Goal: Transaction & Acquisition: Download file/media

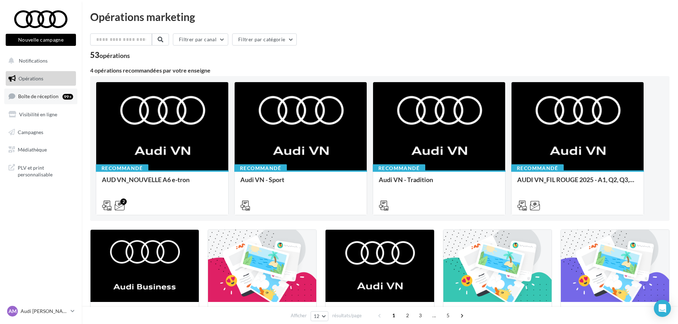
click at [33, 93] on span "Boîte de réception" at bounding box center [38, 96] width 40 height 6
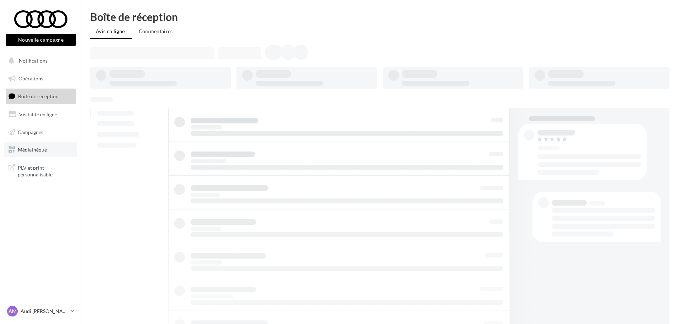
click at [36, 148] on span "Médiathèque" at bounding box center [32, 149] width 29 height 6
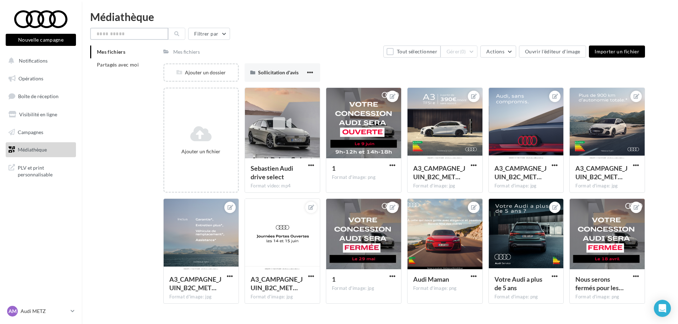
click at [123, 31] on input "text" at bounding box center [129, 34] width 78 height 12
click at [120, 67] on span "Partagés avec moi" at bounding box center [118, 64] width 42 height 6
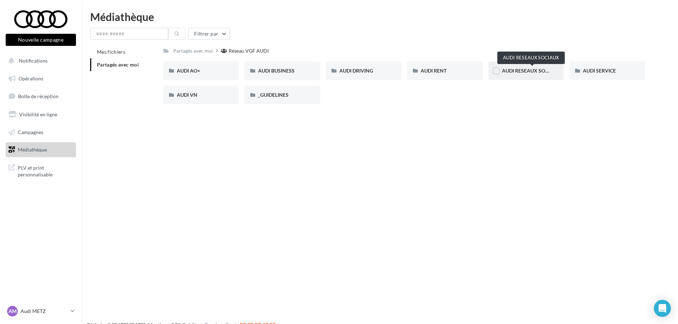
click at [516, 72] on span "AUDI RESEAUX SOCIAUX" at bounding box center [531, 70] width 59 height 6
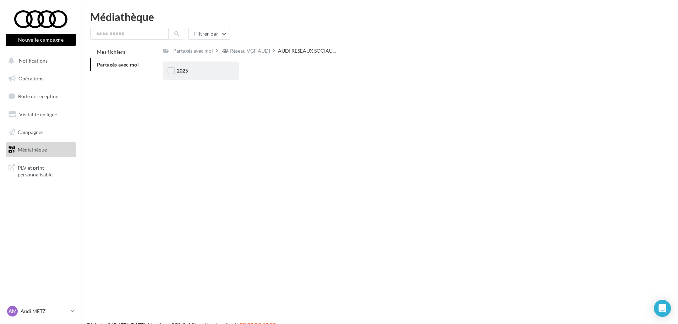
click at [218, 77] on div "2025" at bounding box center [201, 70] width 76 height 18
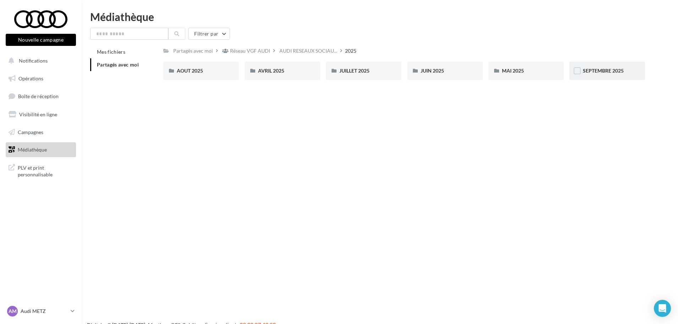
click at [613, 62] on div "SEPTEMBRE 2025" at bounding box center [608, 70] width 76 height 18
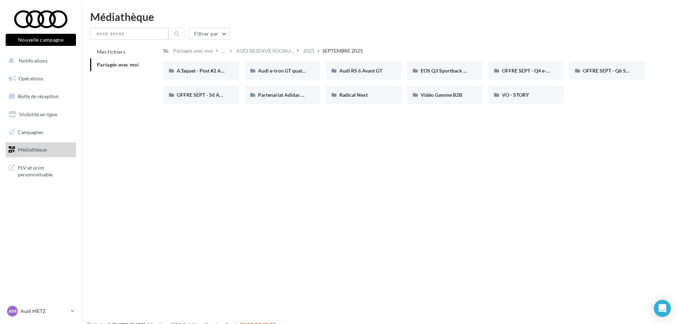
click at [619, 61] on div "Partagés avec moi ... AUDI RESEAUX SOCIAU... 2025 [DATE] Rs Partagé par Réseau …" at bounding box center [404, 77] width 482 height 64
click at [616, 70] on span "OFFRE SEPT - Q6 SB e-tron" at bounding box center [613, 70] width 61 height 6
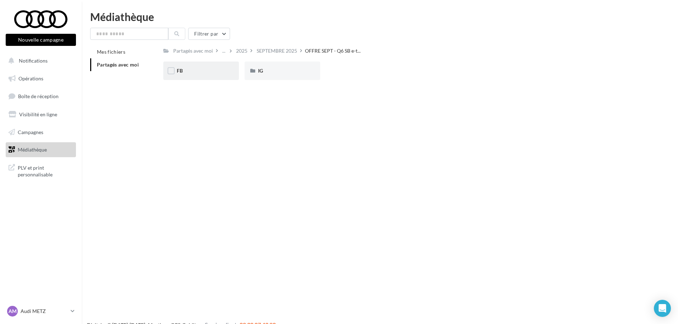
click at [206, 75] on div "FB" at bounding box center [201, 70] width 76 height 18
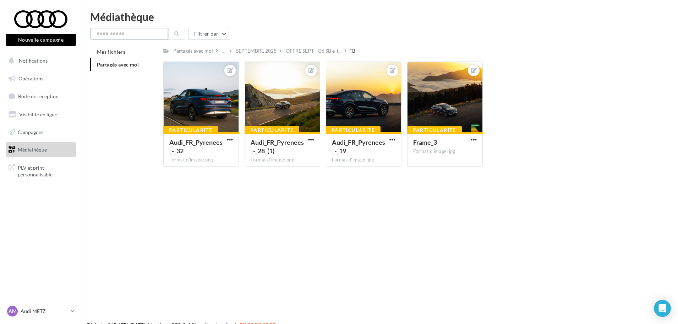
click at [119, 33] on input "text" at bounding box center [129, 34] width 78 height 12
click at [249, 51] on div "SEPTEMBRE 2025" at bounding box center [256, 50] width 40 height 7
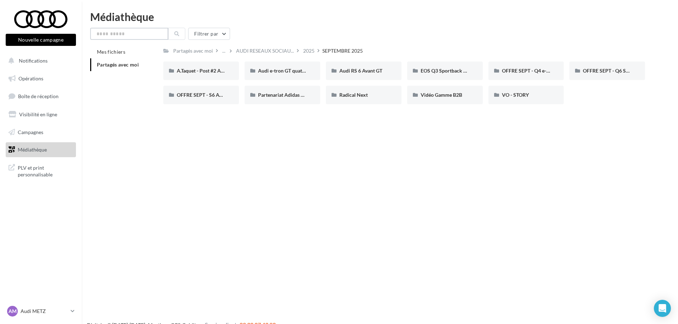
click at [111, 34] on input "text" at bounding box center [129, 34] width 78 height 12
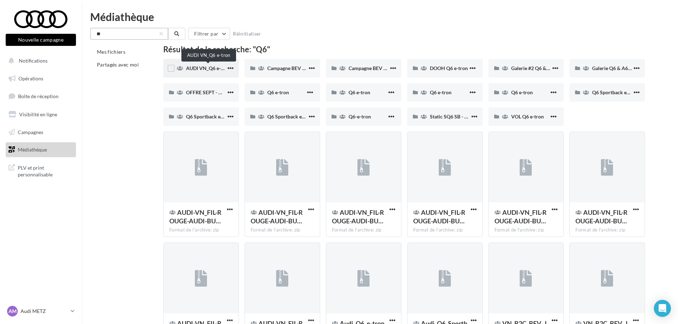
type input "**"
click at [212, 70] on span "AUDI VN_Q6 e-tron" at bounding box center [208, 68] width 44 height 6
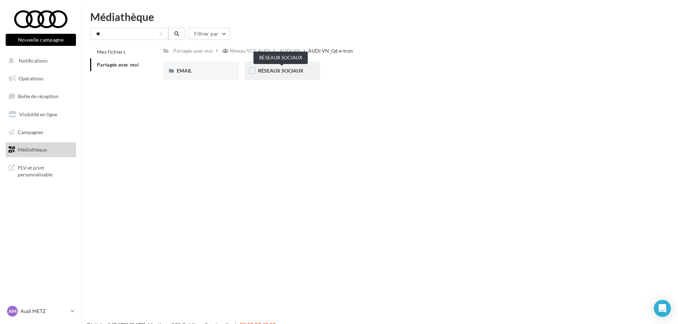
click at [264, 70] on span "RÉSEAUX SOCIAUX" at bounding box center [280, 70] width 45 height 6
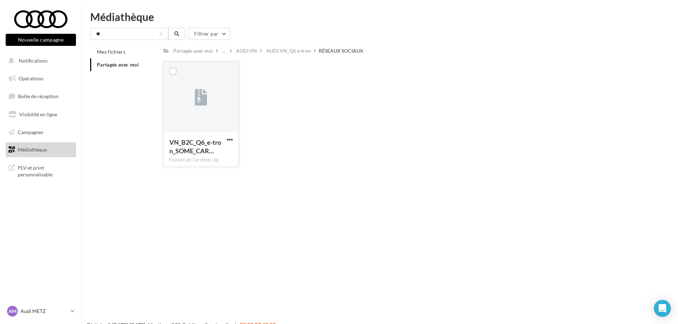
click at [234, 137] on button "button" at bounding box center [230, 139] width 9 height 7
click at [208, 154] on button "Télécharger" at bounding box center [198, 153] width 71 height 18
click at [245, 51] on div "AUDI VN" at bounding box center [246, 50] width 21 height 7
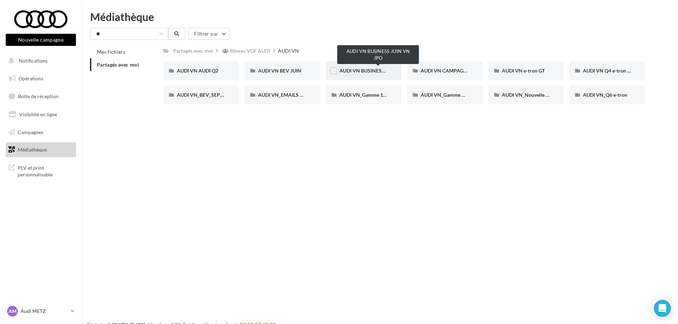
click at [349, 67] on span "AUDI VN BUSINESS JUIN VN JPO" at bounding box center [377, 70] width 76 height 6
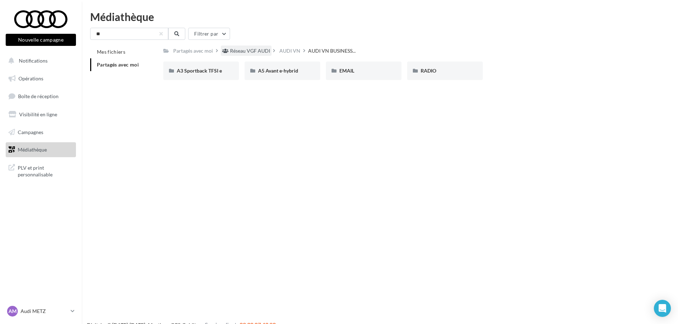
click at [241, 55] on div "Réseau VGF AUDI" at bounding box center [246, 50] width 51 height 10
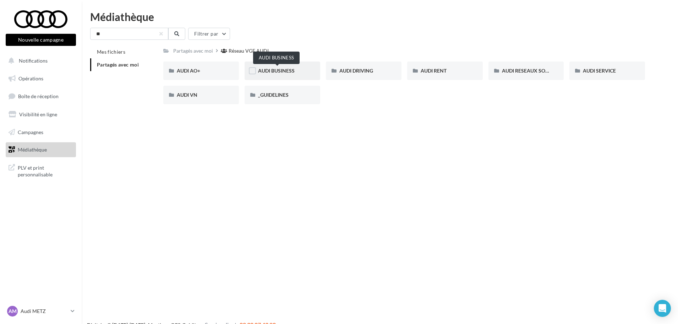
click at [278, 69] on span "AUDI BUSINESS" at bounding box center [276, 70] width 37 height 6
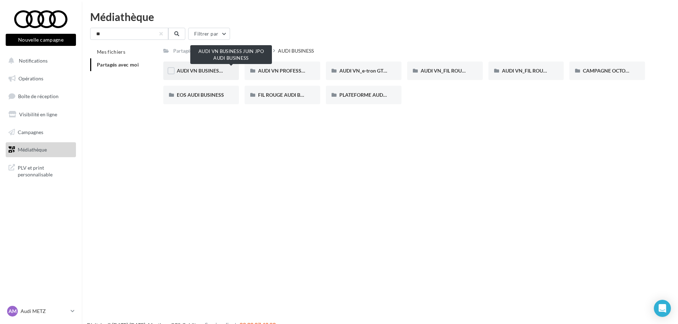
click at [223, 71] on span "AUDI VN BUSINESS JUIN JPO AUDI BUSINESS" at bounding box center [229, 70] width 105 height 6
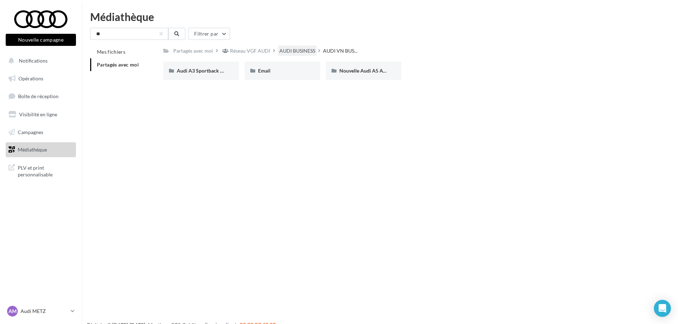
click at [295, 51] on div "AUDI BUSINESS" at bounding box center [297, 50] width 36 height 7
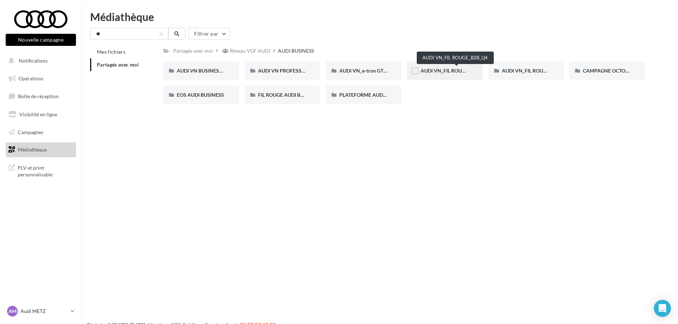
click at [448, 70] on span "AUDI VN_FIL ROUGE_B2B_Q4" at bounding box center [455, 70] width 68 height 6
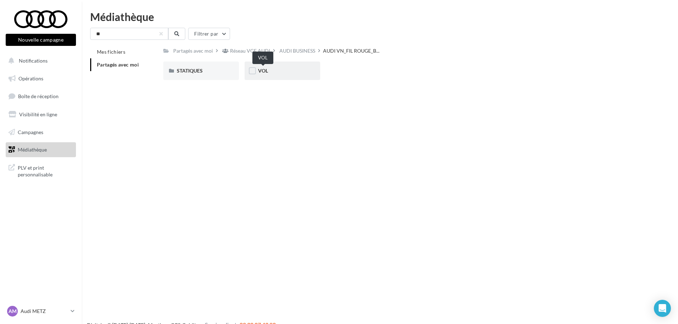
click at [262, 68] on span "VOL" at bounding box center [263, 70] width 10 height 6
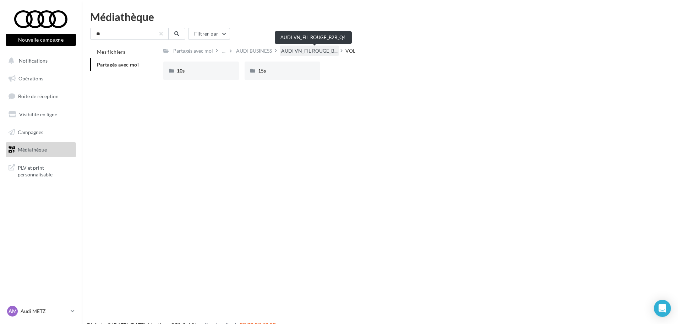
click at [322, 54] on span "AUDI VN_FIL ROUGE_B..." at bounding box center [309, 50] width 56 height 7
click at [195, 77] on div "STATIQUES" at bounding box center [201, 70] width 76 height 18
click at [273, 74] on div "META" at bounding box center [282, 70] width 49 height 7
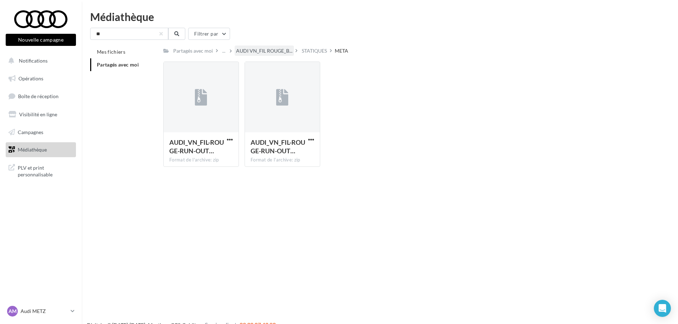
click at [249, 55] on div "AUDI VN_FIL ROUGE_B..." at bounding box center [264, 50] width 59 height 10
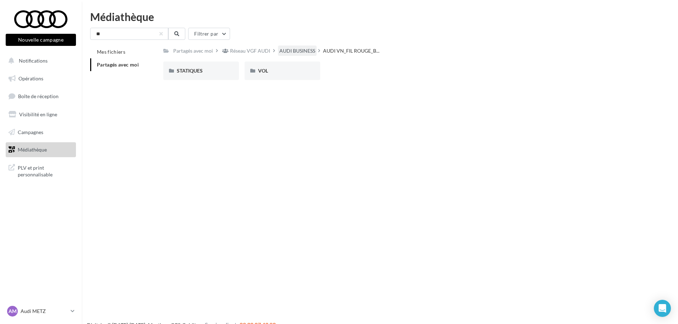
click at [292, 48] on div "AUDI BUSINESS" at bounding box center [297, 50] width 36 height 7
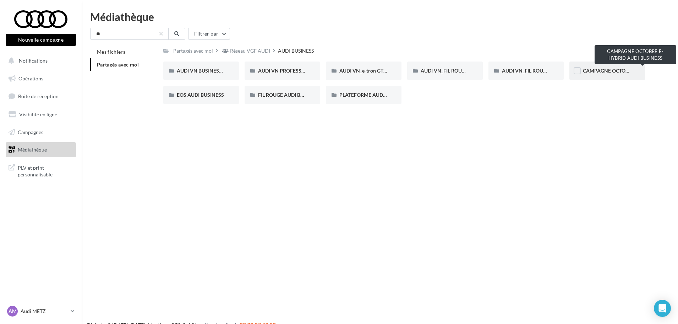
click at [613, 69] on span "CAMPAGNE OCTOBRE E-HYBRID AUDI BUSINESS" at bounding box center [640, 70] width 114 height 6
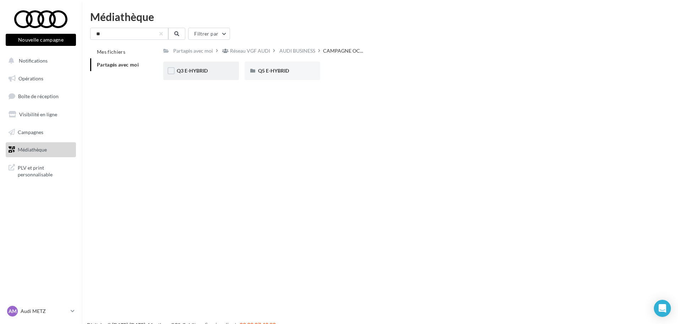
click at [215, 74] on div "Q3 E-HYBRID" at bounding box center [201, 70] width 49 height 7
click at [265, 70] on span "META" at bounding box center [264, 70] width 13 height 6
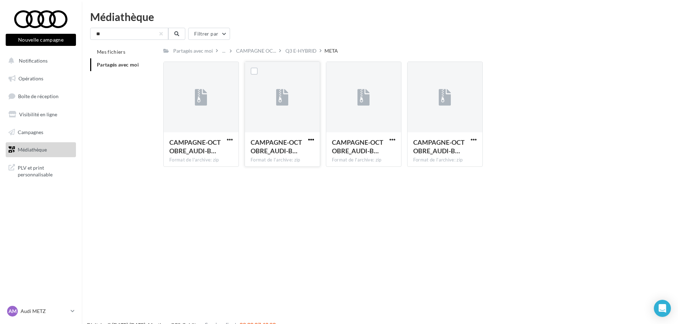
click at [313, 138] on span "button" at bounding box center [311, 139] width 6 height 6
click at [288, 154] on button "Télécharger" at bounding box center [280, 153] width 71 height 18
click at [299, 46] on div "Q3 E-HYBRID" at bounding box center [301, 50] width 34 height 10
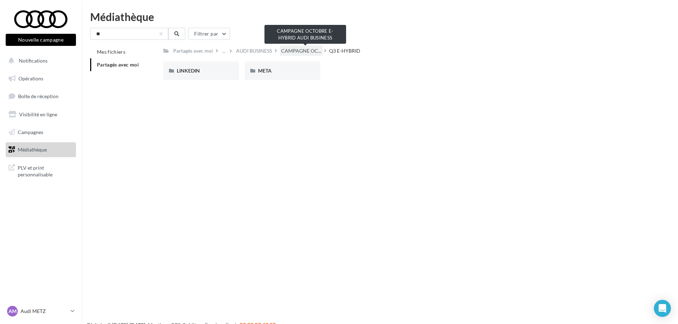
click at [312, 49] on span "CAMPAGNE OC..." at bounding box center [301, 50] width 40 height 7
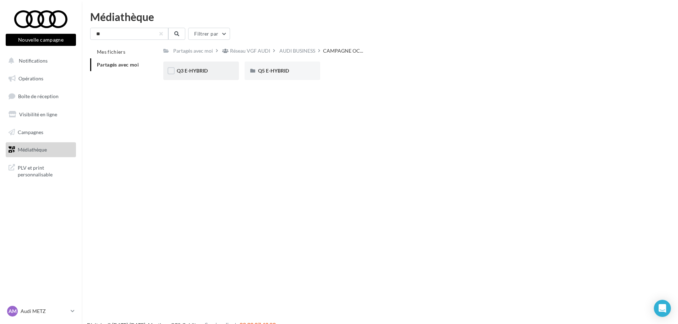
click at [204, 75] on div "Q3 E-HYBRID" at bounding box center [201, 70] width 76 height 18
click at [204, 75] on div "LINKEDIN" at bounding box center [201, 70] width 76 height 18
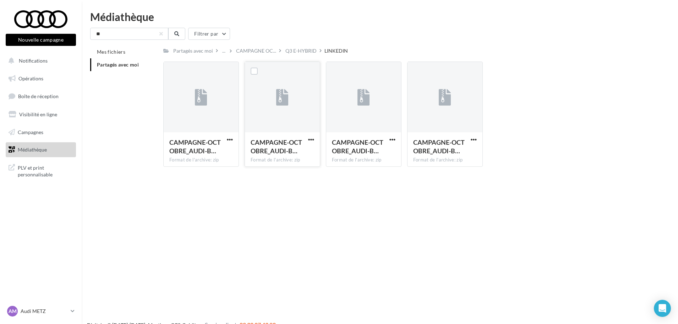
click at [314, 139] on button "button" at bounding box center [311, 139] width 9 height 7
click at [283, 151] on button "Télécharger" at bounding box center [280, 153] width 71 height 18
click at [294, 57] on div "Partagés avec moi ... CAMPAGNE OC... Q3 E-HYBRID LINKEDIN Rs Partagé par Réseau…" at bounding box center [404, 108] width 482 height 127
click at [298, 49] on div "Q3 E-HYBRID" at bounding box center [301, 50] width 31 height 7
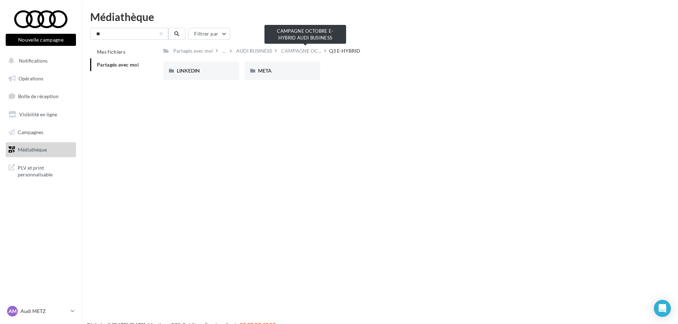
click at [298, 49] on span "CAMPAGNE OC..." at bounding box center [301, 50] width 40 height 7
click at [298, 49] on div "AUDI BUSINESS" at bounding box center [297, 50] width 36 height 7
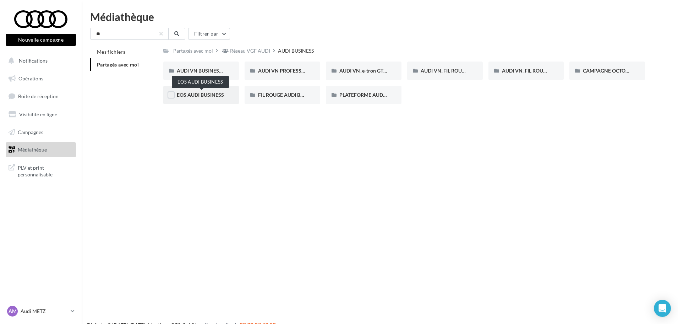
click at [208, 96] on span "EOS AUDI BUSINESS" at bounding box center [200, 95] width 47 height 6
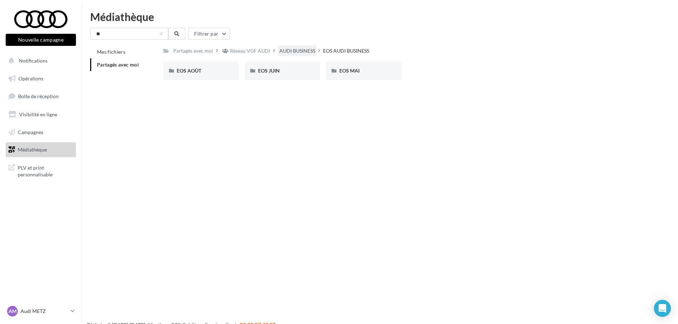
click at [305, 52] on div "AUDI BUSINESS" at bounding box center [297, 50] width 36 height 7
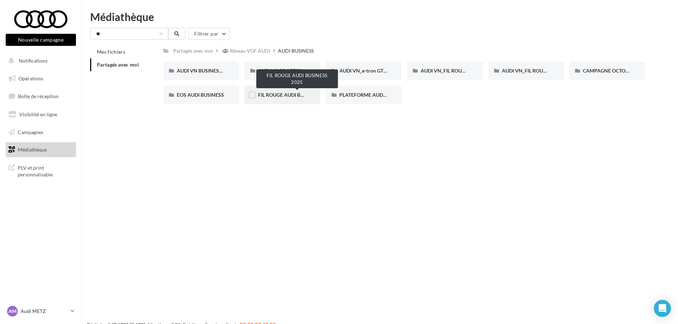
click at [275, 95] on span "FIL ROUGE AUDI BUSINESS 2025" at bounding box center [295, 95] width 75 height 6
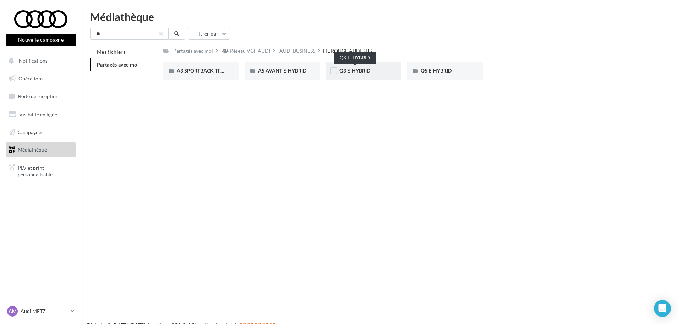
click at [356, 72] on span "Q3 E-HYBRID" at bounding box center [354, 70] width 31 height 6
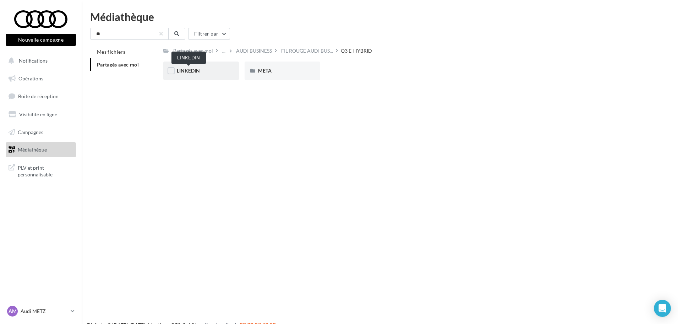
click at [186, 68] on span "LINKEDIN" at bounding box center [188, 70] width 23 height 6
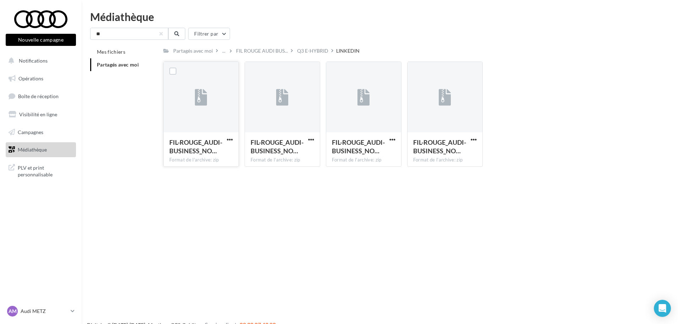
click at [207, 114] on div at bounding box center [201, 97] width 75 height 71
click at [313, 140] on span "button" at bounding box center [311, 139] width 6 height 6
click at [287, 154] on button "Télécharger" at bounding box center [280, 153] width 71 height 18
click at [313, 53] on div "Q3 E-HYBRID" at bounding box center [312, 50] width 31 height 7
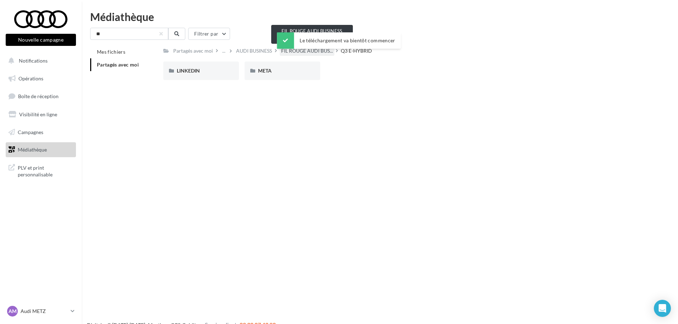
click at [294, 54] on span "FIL ROUGE AUDI BUS..." at bounding box center [307, 50] width 52 height 7
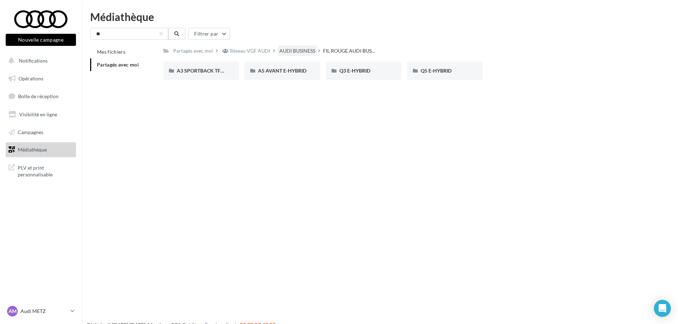
click at [280, 54] on div "AUDI BUSINESS" at bounding box center [297, 50] width 39 height 10
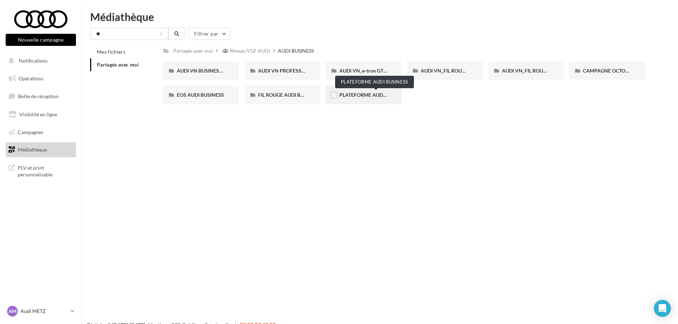
click at [357, 97] on span "PLATEFORME AUDI BUSINESS" at bounding box center [374, 95] width 70 height 6
